Goal: Task Accomplishment & Management: Use online tool/utility

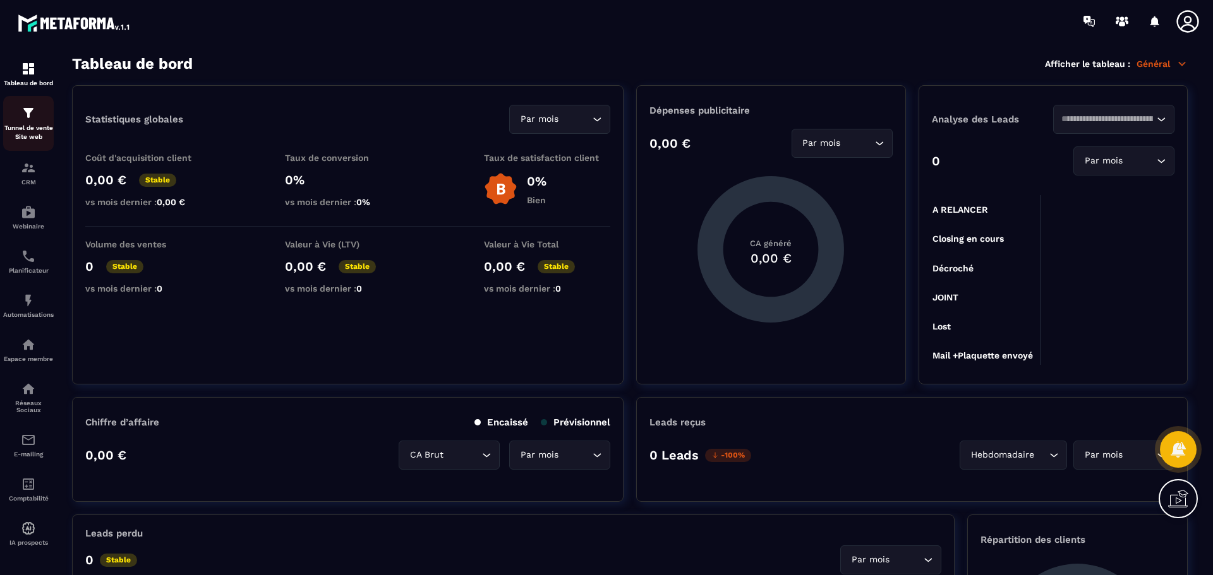
click at [20, 123] on div "Tunnel de vente Site web" at bounding box center [28, 123] width 51 height 36
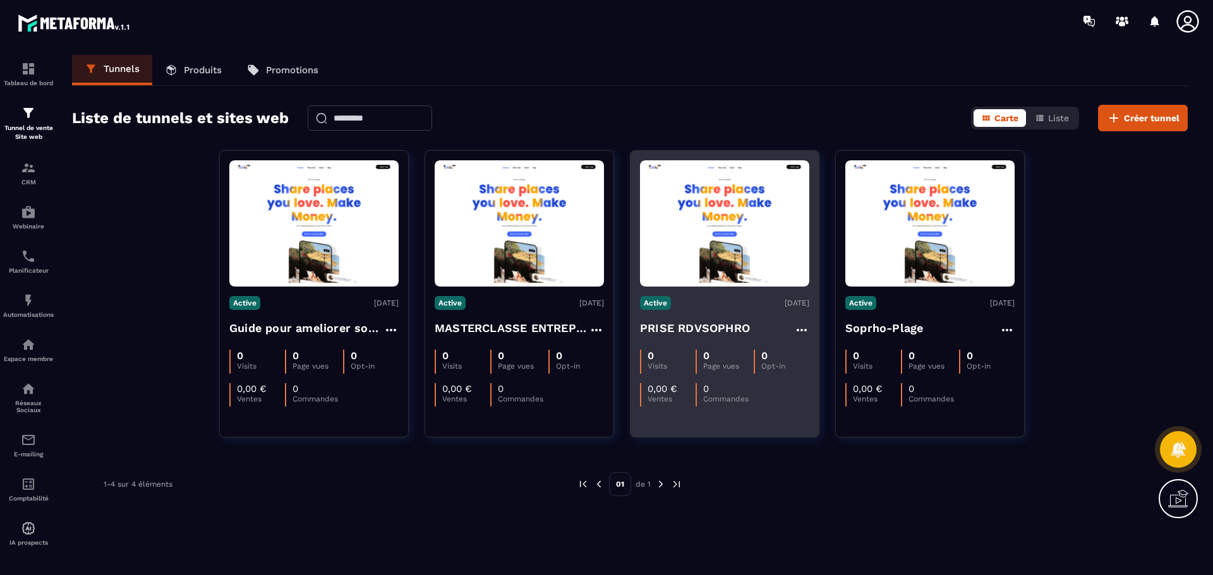
click at [677, 344] on div "0 Visits 0 Page vues 0 Opt-in 0,00 € Ventes 0 Commandes" at bounding box center [724, 373] width 169 height 66
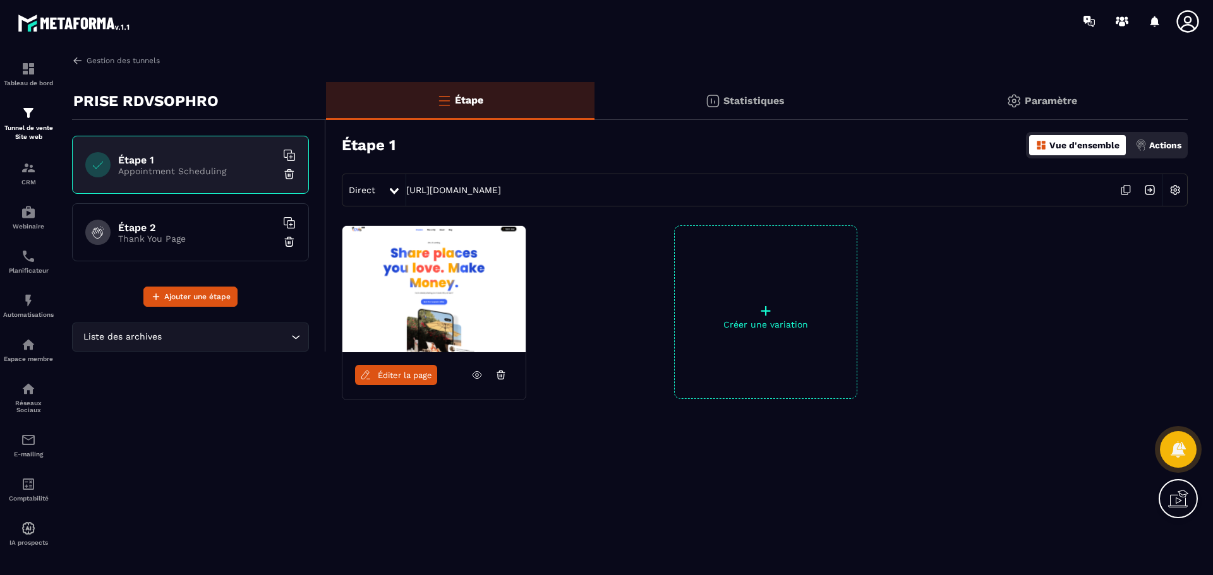
click at [441, 322] on img at bounding box center [433, 289] width 183 height 126
click at [412, 380] on span "Éditer la page" at bounding box center [405, 375] width 54 height 9
